Goal: Task Accomplishment & Management: Complete application form

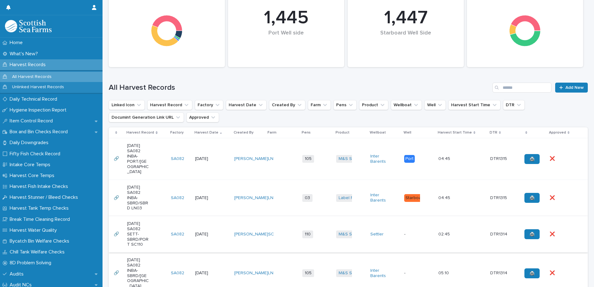
scroll to position [93, 0]
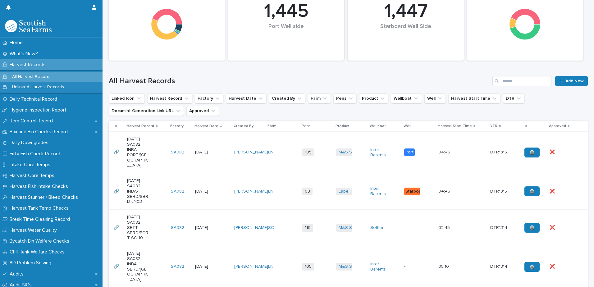
click at [282, 161] on td "LN" at bounding box center [283, 153] width 34 height 42
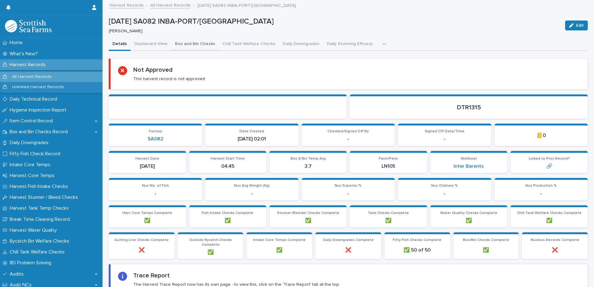
drag, startPoint x: 141, startPoint y: 42, endPoint x: 186, endPoint y: 44, distance: 44.2
click at [141, 42] on button "Dashboard View" at bounding box center [151, 44] width 41 height 13
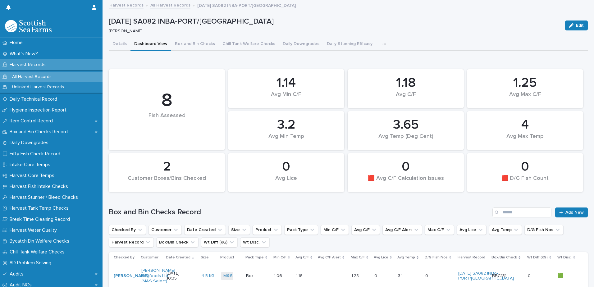
click at [521, 200] on div "1.25 Avg Max C/F 4 Avg Max Temp 8 Fish Assessed 1.14 Avg Min C/F 0 🟥 D/G Fish C…" at bounding box center [348, 214] width 479 height 297
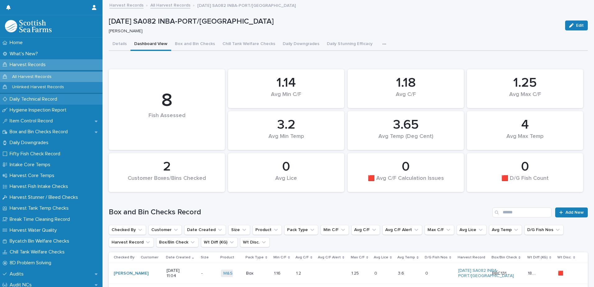
click at [27, 99] on p "Daily Technical Record" at bounding box center [34, 99] width 55 height 6
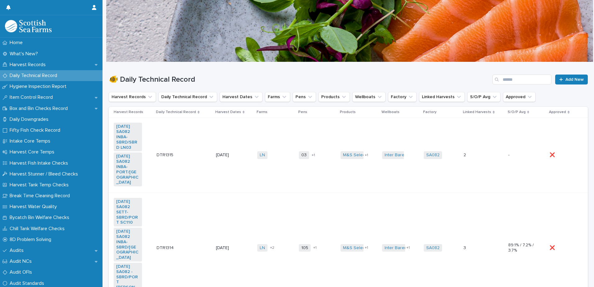
click at [361, 168] on td "M&S Select Label Rouge + 1" at bounding box center [359, 155] width 42 height 75
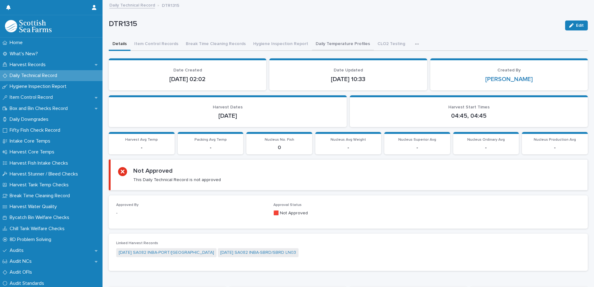
click at [320, 44] on button "Daily Temperature Profiles" at bounding box center [343, 44] width 62 height 13
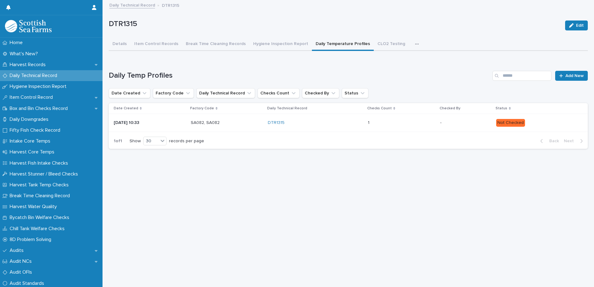
click at [434, 122] on div "1 1" at bounding box center [401, 123] width 67 height 10
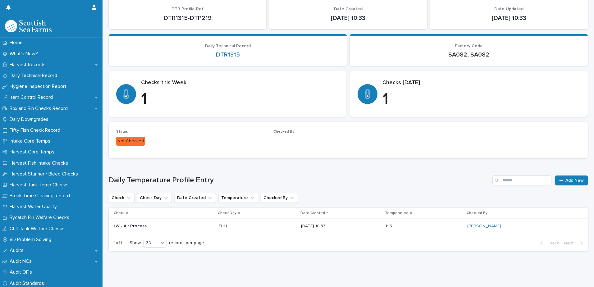
scroll to position [53, 0]
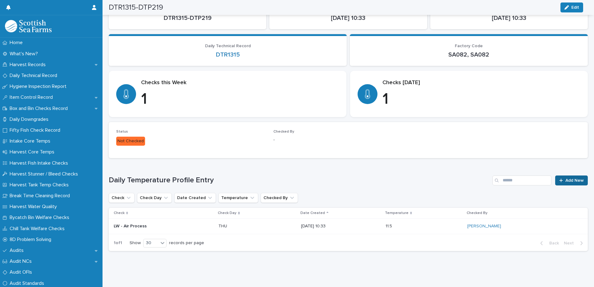
click at [559, 178] on icon at bounding box center [561, 180] width 4 height 4
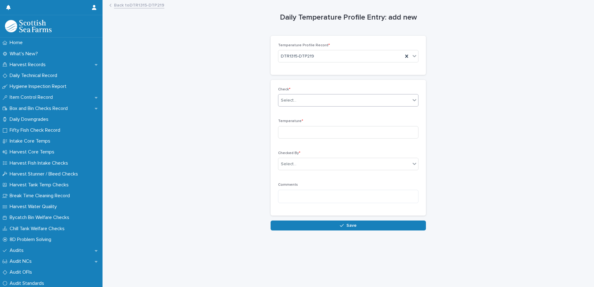
click at [283, 101] on div "Select..." at bounding box center [289, 100] width 16 height 7
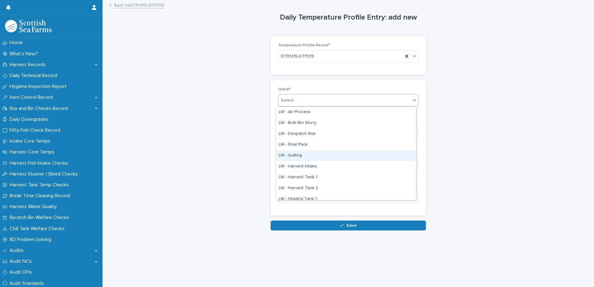
click at [296, 156] on div "LW - Gutting" at bounding box center [346, 155] width 140 height 11
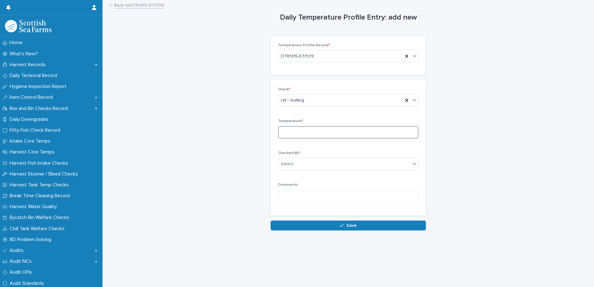
click at [291, 132] on input at bounding box center [348, 132] width 140 height 12
type input "*"
type input "***"
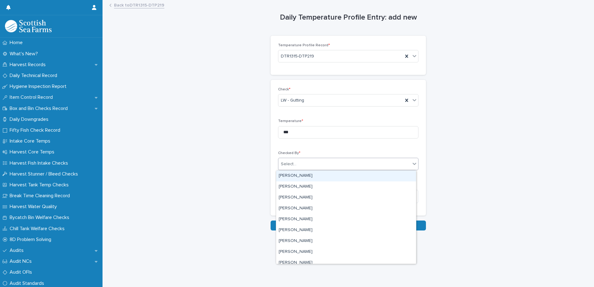
click at [291, 164] on div "Select..." at bounding box center [289, 164] width 16 height 7
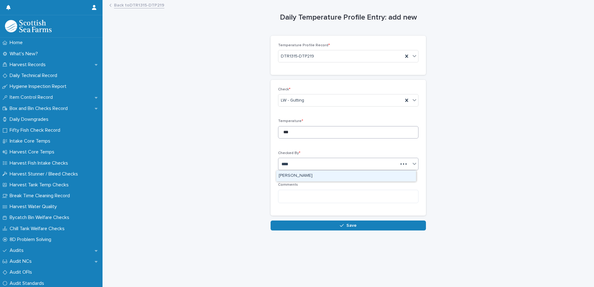
type input "*****"
click at [296, 176] on div "[PERSON_NAME]" at bounding box center [346, 176] width 140 height 11
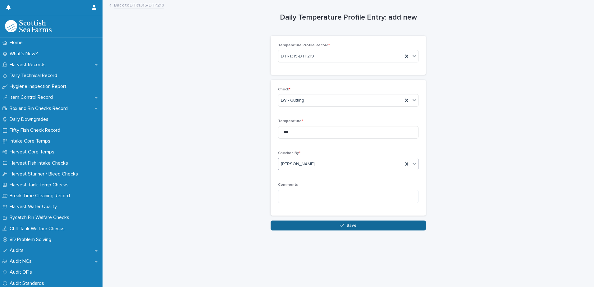
click at [351, 227] on span "Save" at bounding box center [352, 225] width 10 height 4
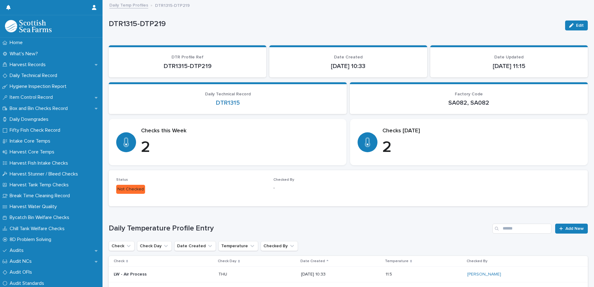
click at [127, 5] on link "Daily Temp Profiles" at bounding box center [128, 4] width 39 height 7
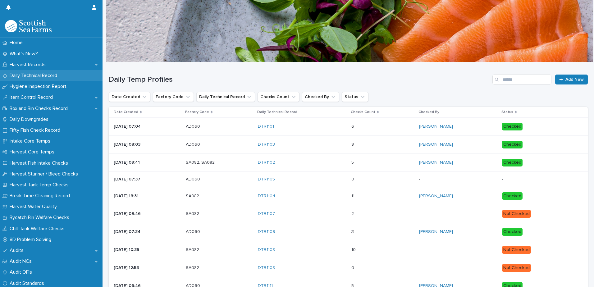
click at [26, 76] on p "Daily Technical Record" at bounding box center [34, 76] width 55 height 6
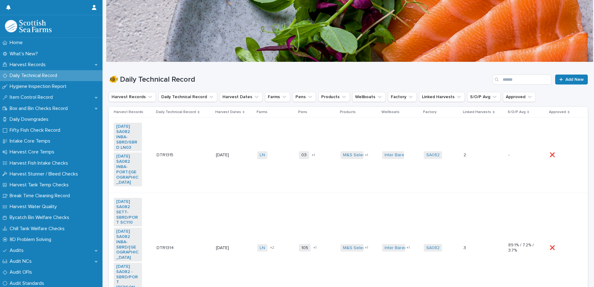
click at [233, 172] on td "[DATE]" at bounding box center [234, 155] width 41 height 75
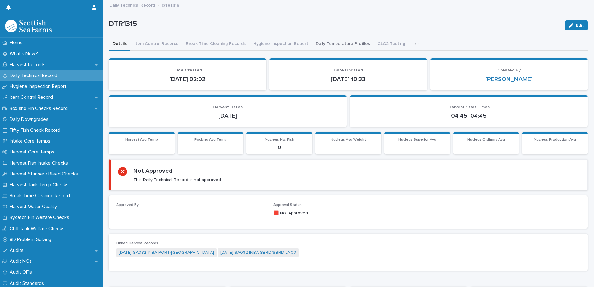
click at [330, 46] on button "Daily Temperature Profiles" at bounding box center [343, 44] width 62 height 13
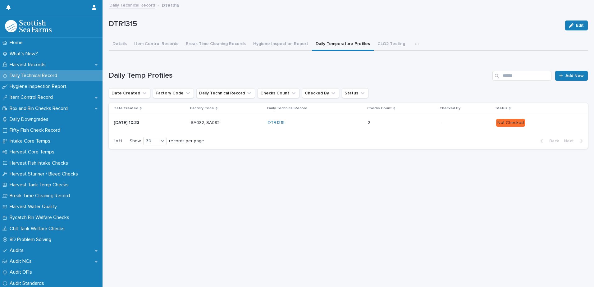
click at [441, 125] on p "-" at bounding box center [465, 122] width 51 height 5
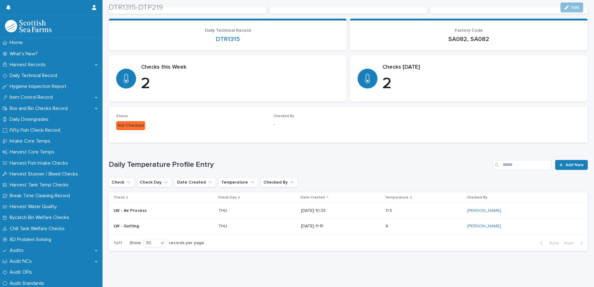
scroll to position [68, 0]
click at [562, 163] on link "Add New" at bounding box center [571, 165] width 33 height 10
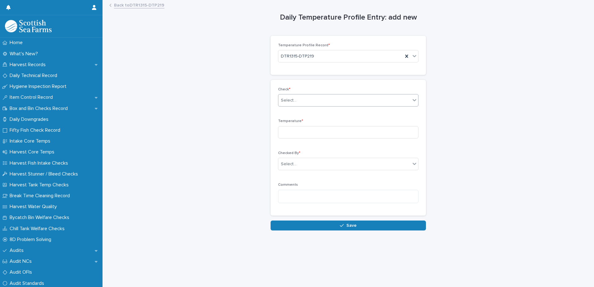
click at [298, 104] on div "Select..." at bounding box center [344, 100] width 132 height 10
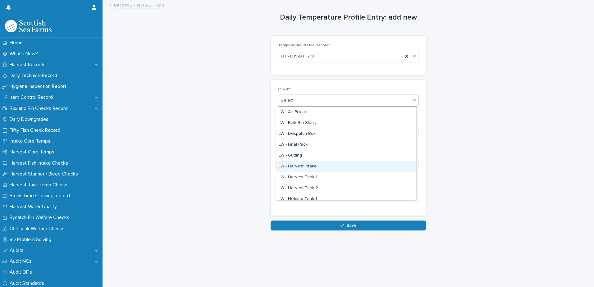
scroll to position [62, 0]
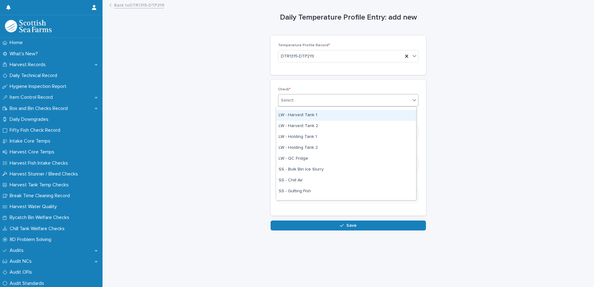
click at [306, 115] on div "LW - Harvest Tank 1" at bounding box center [346, 115] width 140 height 11
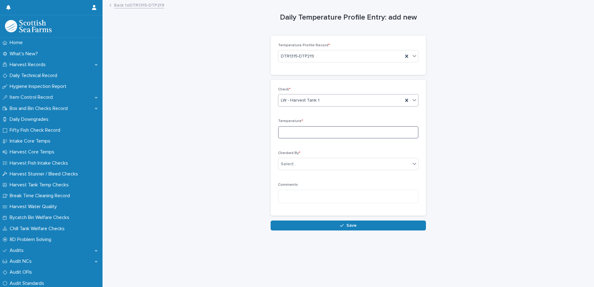
click at [281, 132] on input at bounding box center [348, 132] width 140 height 12
type input "***"
click at [326, 165] on div "Select..." at bounding box center [344, 164] width 132 height 10
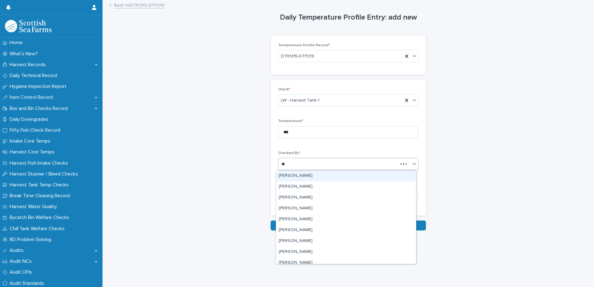
type input "***"
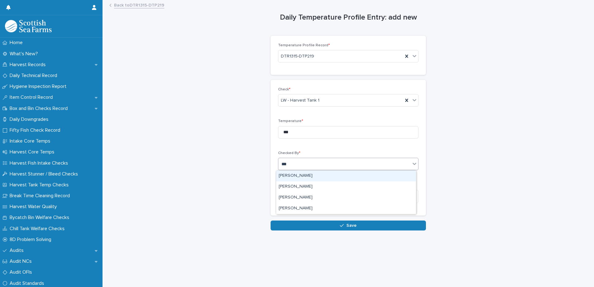
click at [304, 177] on div "[PERSON_NAME]" at bounding box center [346, 176] width 140 height 11
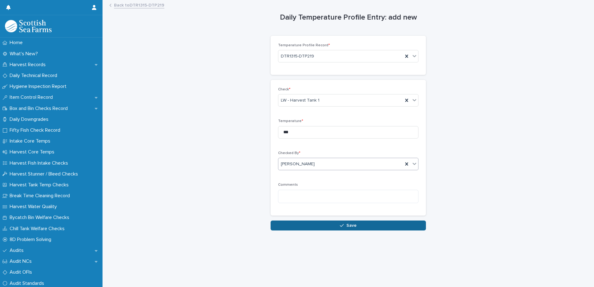
click at [297, 230] on button "Save" at bounding box center [348, 226] width 155 height 10
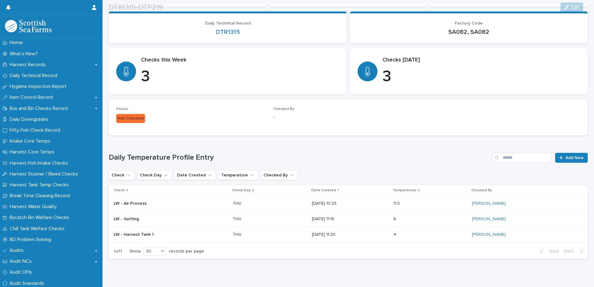
scroll to position [84, 0]
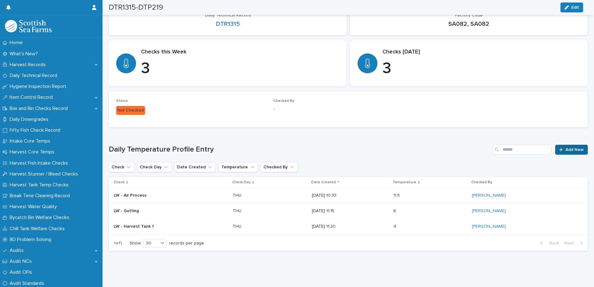
click at [567, 148] on span "Add New" at bounding box center [575, 150] width 18 height 4
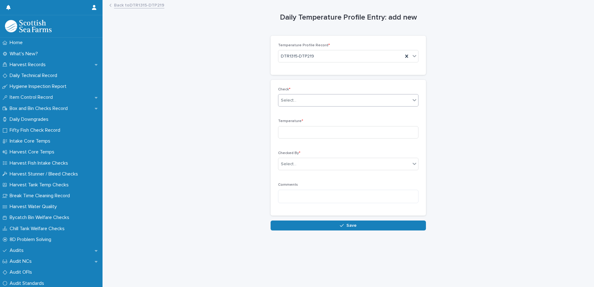
click at [283, 99] on div "Select..." at bounding box center [289, 100] width 16 height 7
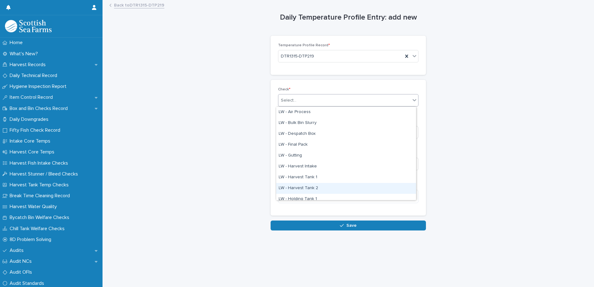
click at [297, 188] on div "LW - Harvest Tank 2" at bounding box center [346, 188] width 140 height 11
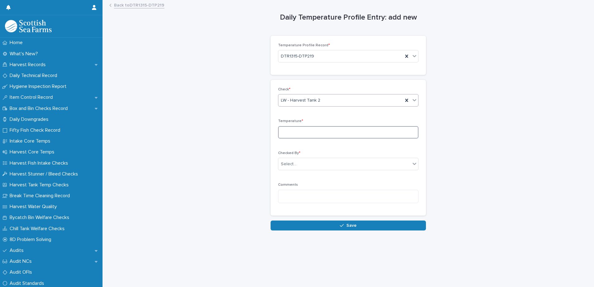
click at [285, 132] on input at bounding box center [348, 132] width 140 height 12
type input "***"
click at [281, 161] on div "Select..." at bounding box center [289, 164] width 16 height 7
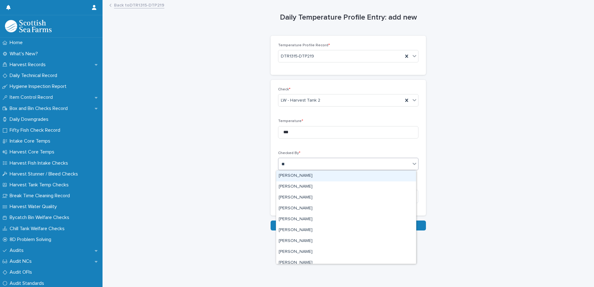
type input "***"
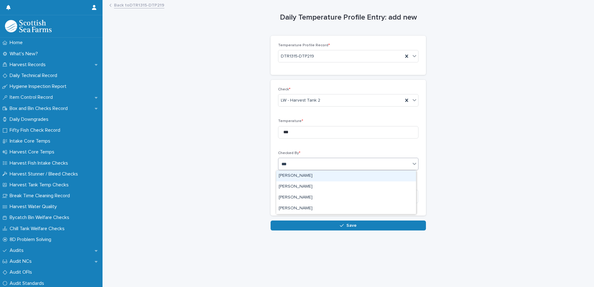
drag, startPoint x: 283, startPoint y: 175, endPoint x: 286, endPoint y: 182, distance: 6.9
click at [283, 176] on div "[PERSON_NAME]" at bounding box center [346, 176] width 140 height 11
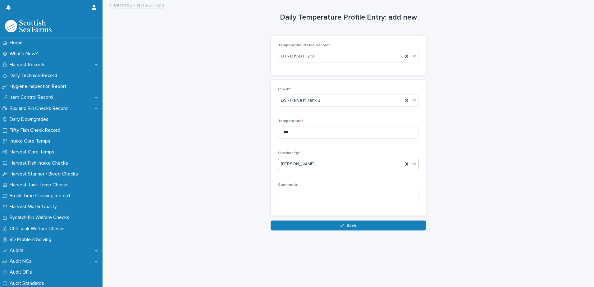
drag, startPoint x: 286, startPoint y: 226, endPoint x: 314, endPoint y: 217, distance: 29.5
click at [286, 226] on button "Save" at bounding box center [348, 226] width 155 height 10
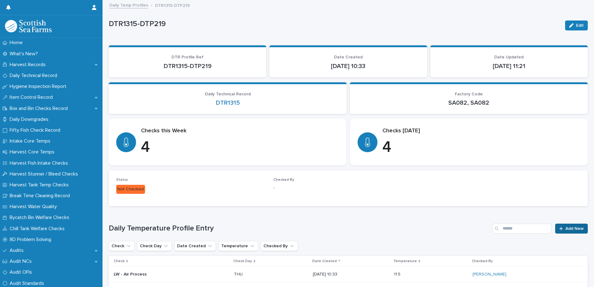
click at [576, 231] on link "Add New" at bounding box center [571, 229] width 33 height 10
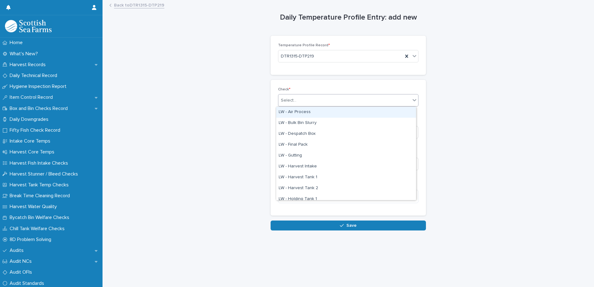
click at [283, 103] on div "Select..." at bounding box center [289, 100] width 16 height 7
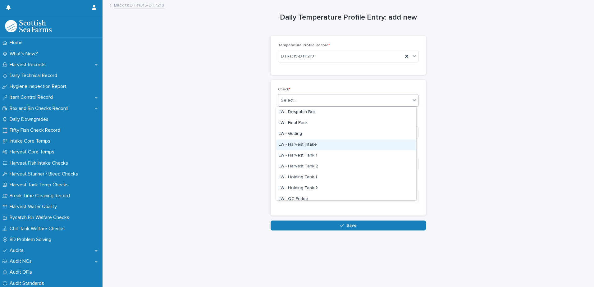
scroll to position [31, 0]
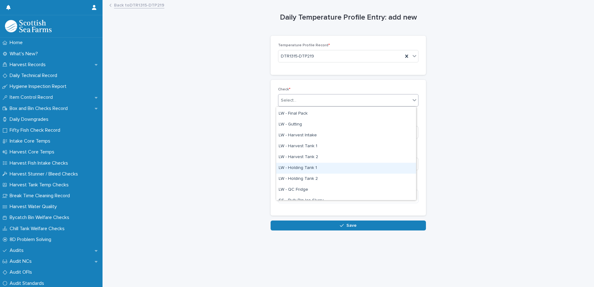
click at [311, 168] on div "LW - Holding Tank 1" at bounding box center [346, 168] width 140 height 11
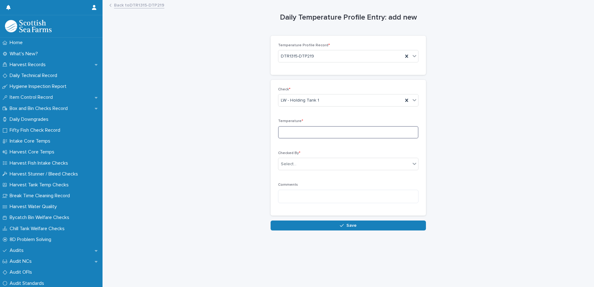
click at [287, 133] on input at bounding box center [348, 132] width 140 height 12
type input "***"
click at [297, 164] on input "text" at bounding box center [297, 164] width 1 height 5
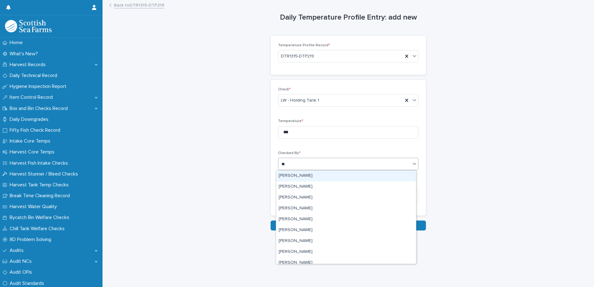
type input "***"
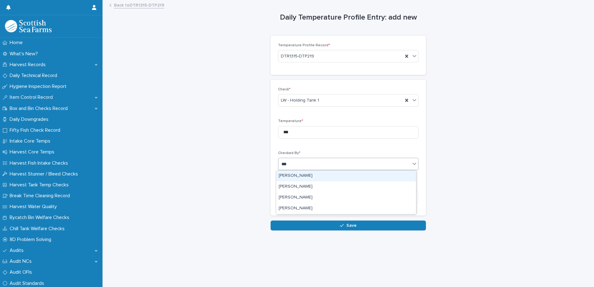
click at [284, 173] on div "[PERSON_NAME]" at bounding box center [346, 176] width 140 height 11
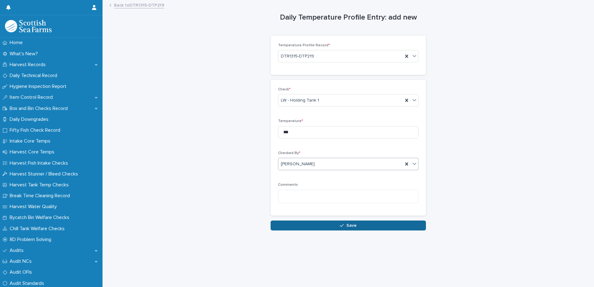
click at [285, 222] on button "Save" at bounding box center [348, 226] width 155 height 10
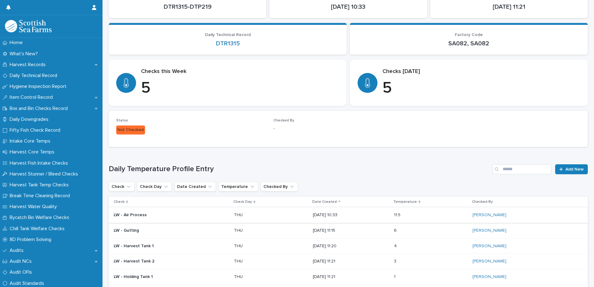
scroll to position [115, 0]
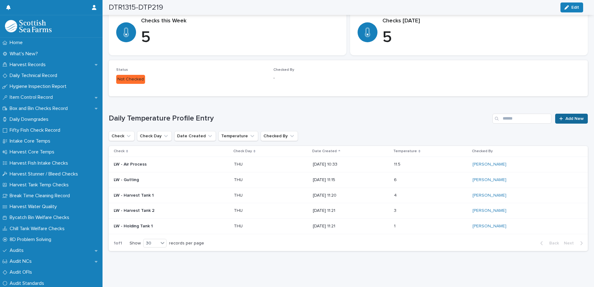
click at [566, 117] on span "Add New" at bounding box center [575, 119] width 18 height 4
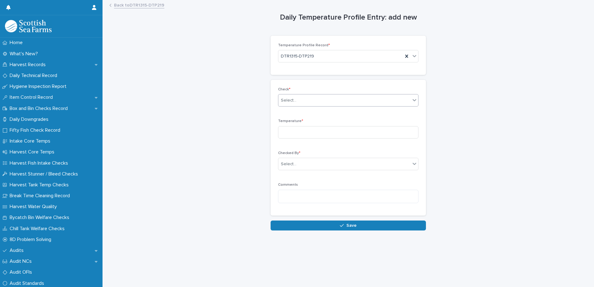
click at [287, 101] on div "Select..." at bounding box center [289, 100] width 16 height 7
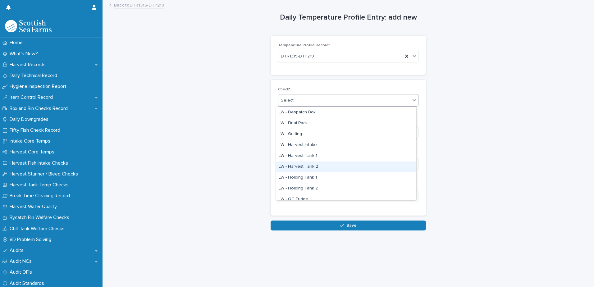
scroll to position [31, 0]
click at [307, 180] on div "LW - Holding Tank 2" at bounding box center [346, 179] width 140 height 11
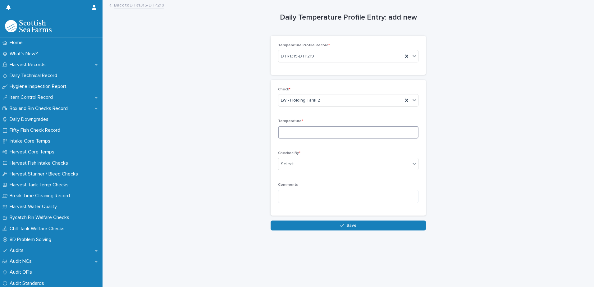
click at [286, 132] on input at bounding box center [348, 132] width 140 height 12
type input "***"
click at [288, 163] on div "Select..." at bounding box center [289, 164] width 16 height 7
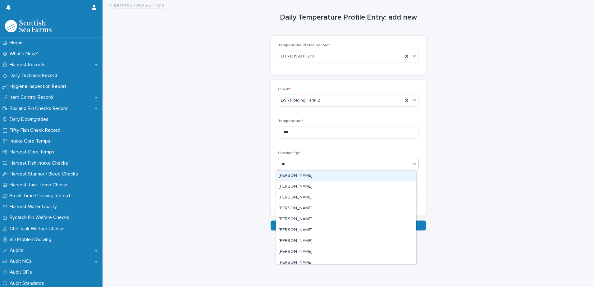
type input "***"
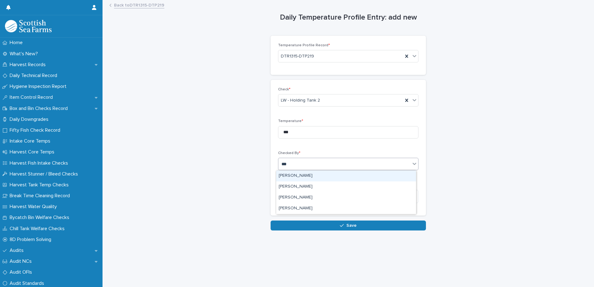
click at [287, 176] on div "[PERSON_NAME]" at bounding box center [346, 176] width 140 height 11
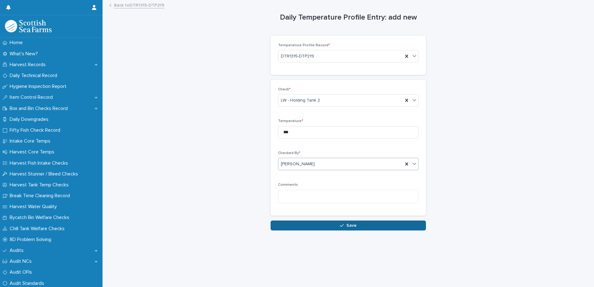
click at [290, 223] on button "Save" at bounding box center [348, 226] width 155 height 10
